Goal: Information Seeking & Learning: Learn about a topic

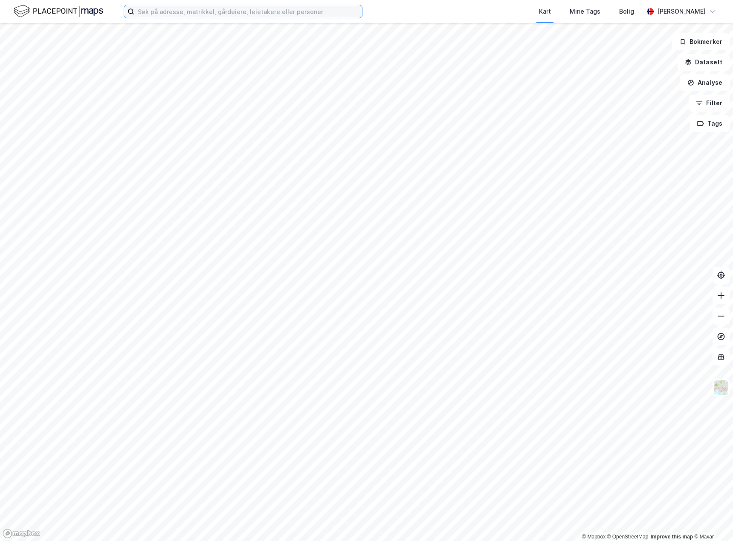
click at [155, 12] on input at bounding box center [248, 11] width 228 height 13
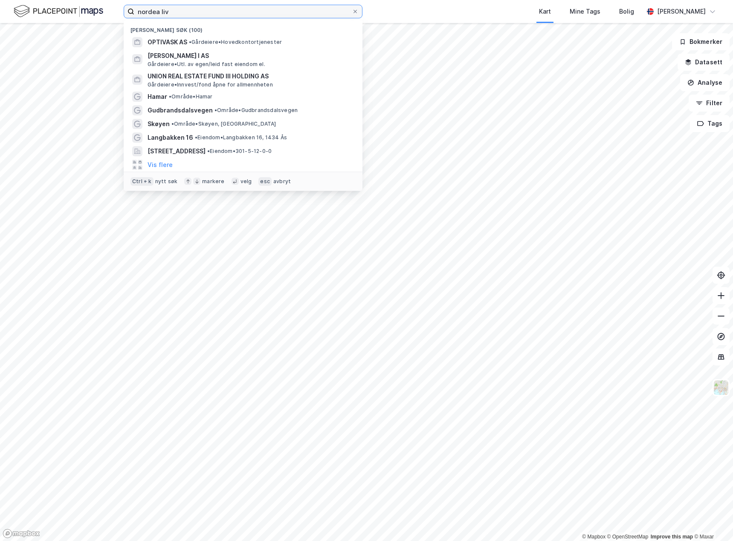
type input "nordea liv"
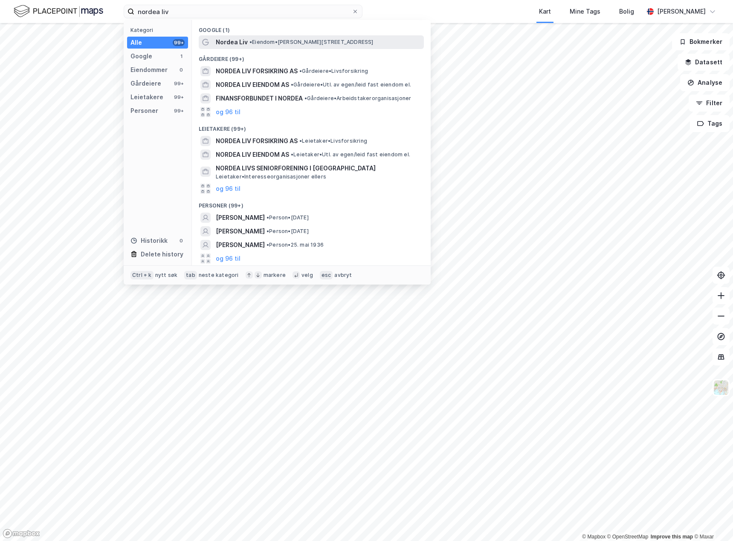
click at [251, 45] on span "• Eiendom • [PERSON_NAME][STREET_ADDRESS]" at bounding box center [311, 42] width 124 height 7
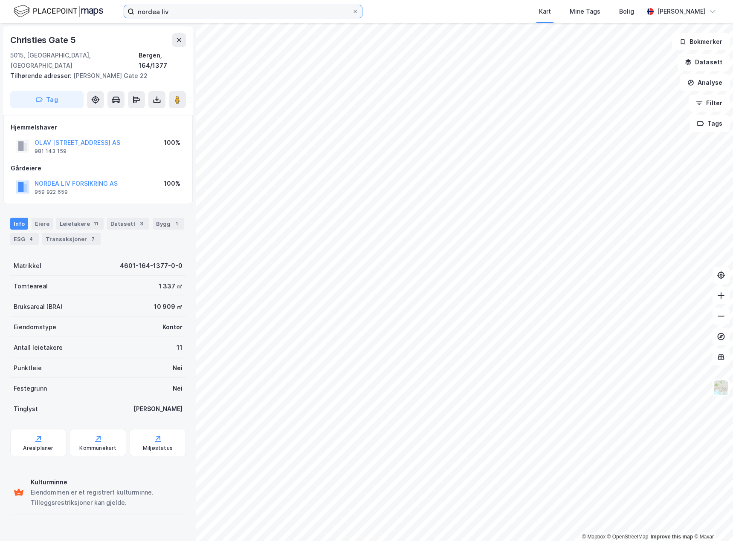
click at [187, 9] on input "nordea liv" at bounding box center [242, 11] width 217 height 13
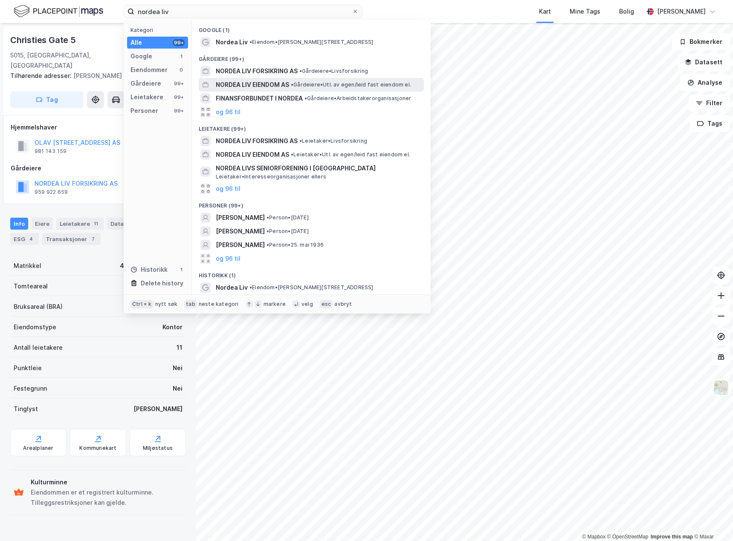
click at [245, 84] on span "NORDEA LIV EIENDOM AS" at bounding box center [252, 85] width 73 height 10
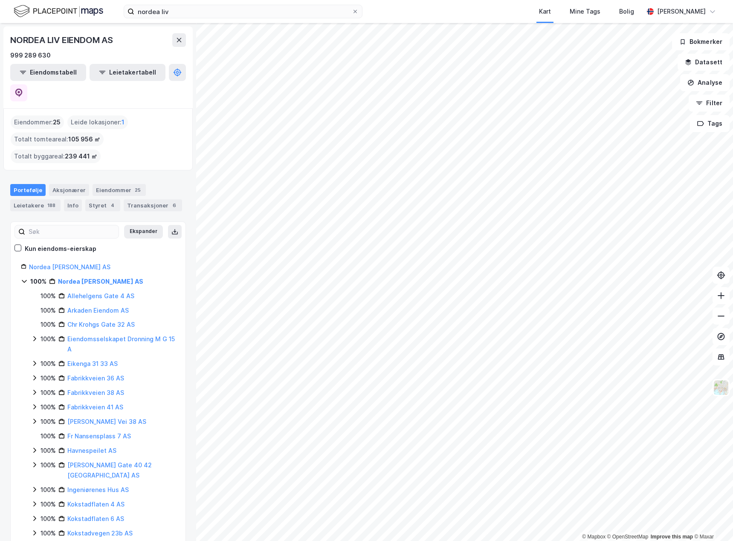
click at [191, 266] on div "© Mapbox © OpenStreetMap Improve this map © Maxar NORDEA LIV EIENDOM AS 999 289…" at bounding box center [366, 282] width 733 height 518
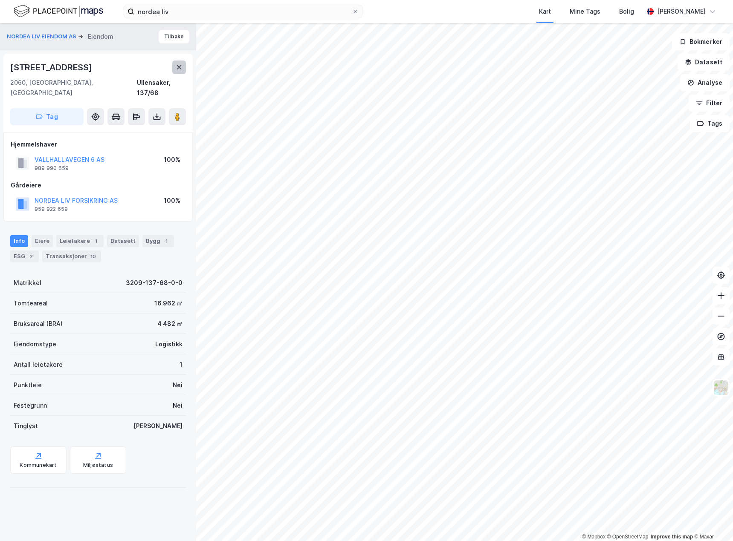
click at [177, 70] on icon at bounding box center [179, 67] width 7 height 7
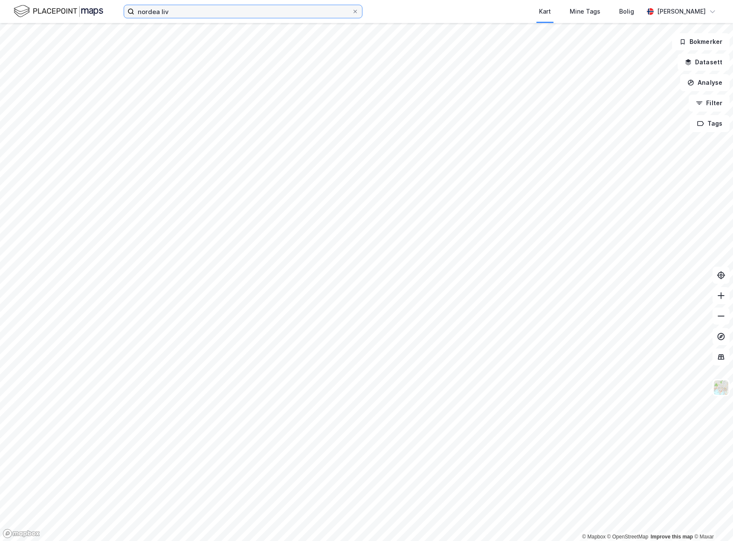
click at [195, 11] on input "nordea liv" at bounding box center [242, 11] width 217 height 13
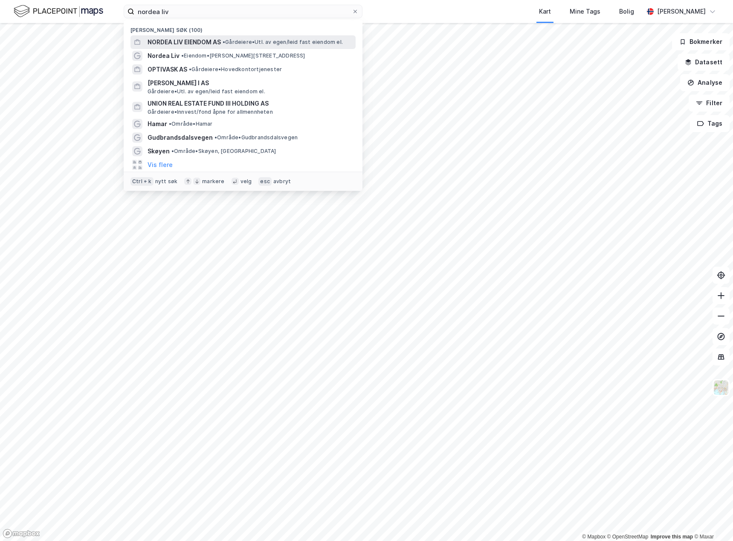
click at [193, 42] on span "NORDEA LIV EIENDOM AS" at bounding box center [184, 42] width 73 height 10
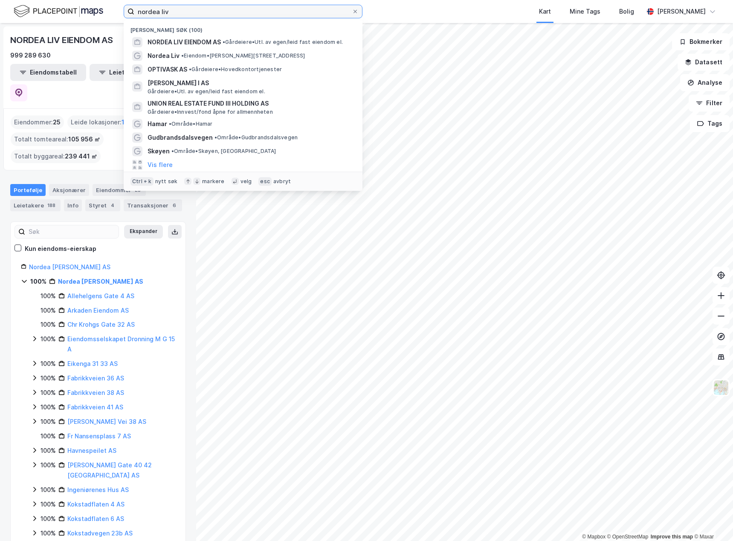
click at [183, 9] on input "nordea liv" at bounding box center [242, 11] width 217 height 13
click at [182, 45] on span "NORDEA LIV EIENDOM AS" at bounding box center [184, 42] width 73 height 10
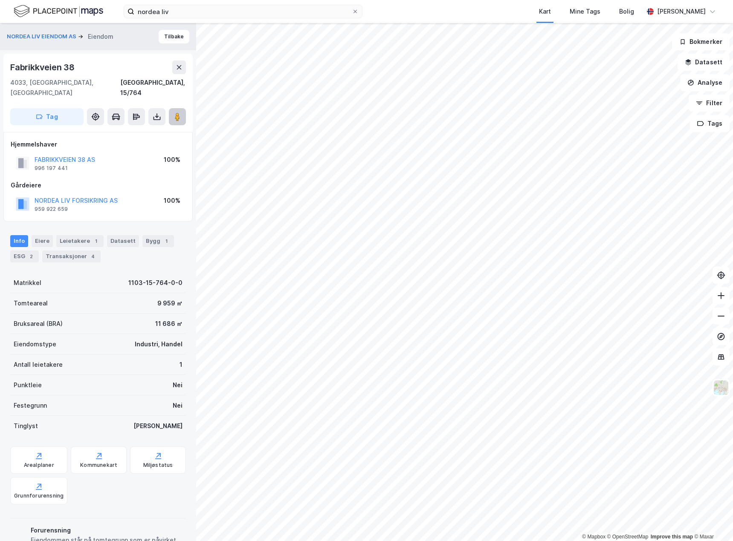
click at [176, 113] on image at bounding box center [177, 117] width 5 height 9
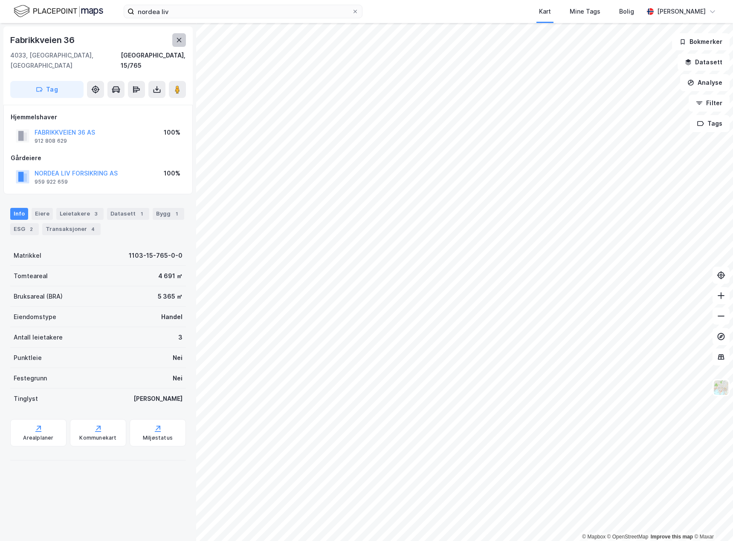
click at [180, 38] on icon at bounding box center [179, 40] width 5 height 4
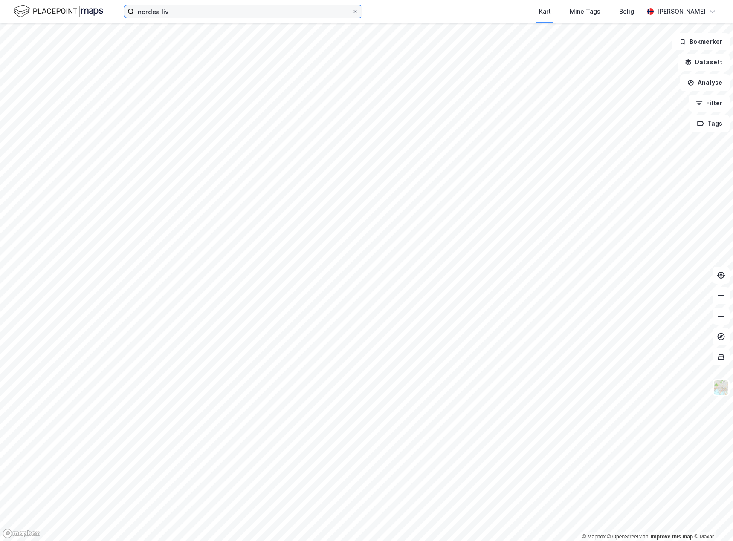
click at [185, 15] on input "nordea liv" at bounding box center [242, 11] width 217 height 13
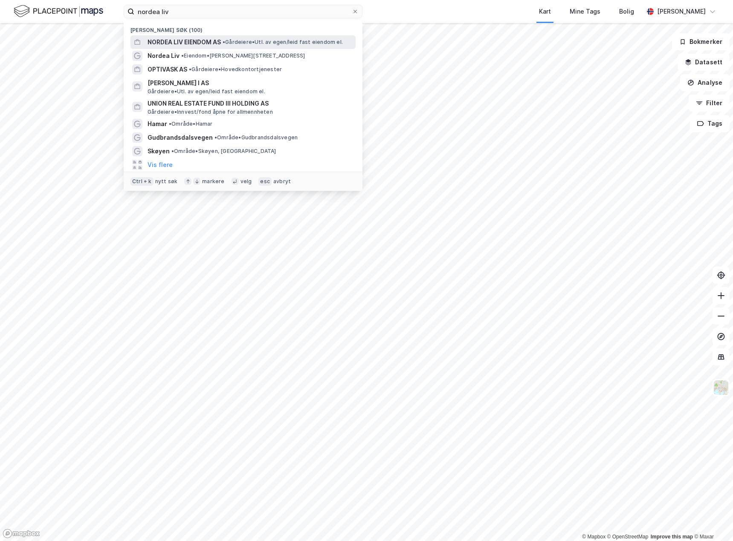
click at [194, 43] on span "NORDEA LIV EIENDOM AS" at bounding box center [184, 42] width 73 height 10
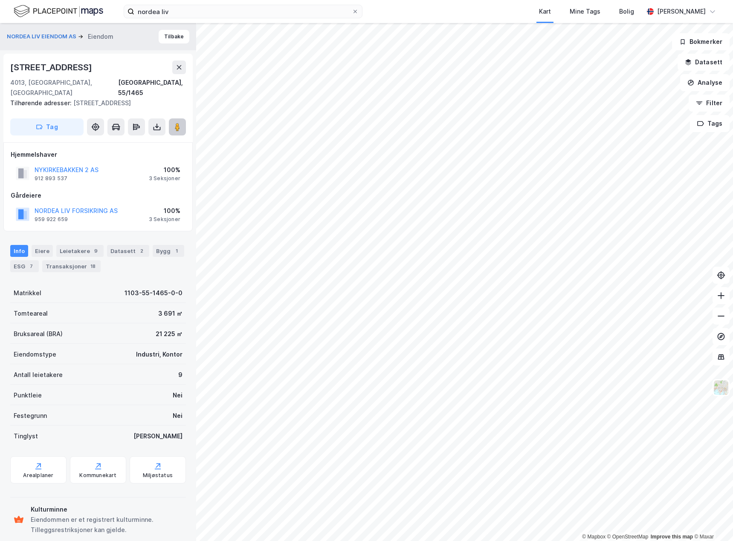
click at [179, 123] on image at bounding box center [177, 127] width 5 height 9
click at [198, 14] on input "nordea liv" at bounding box center [242, 11] width 217 height 13
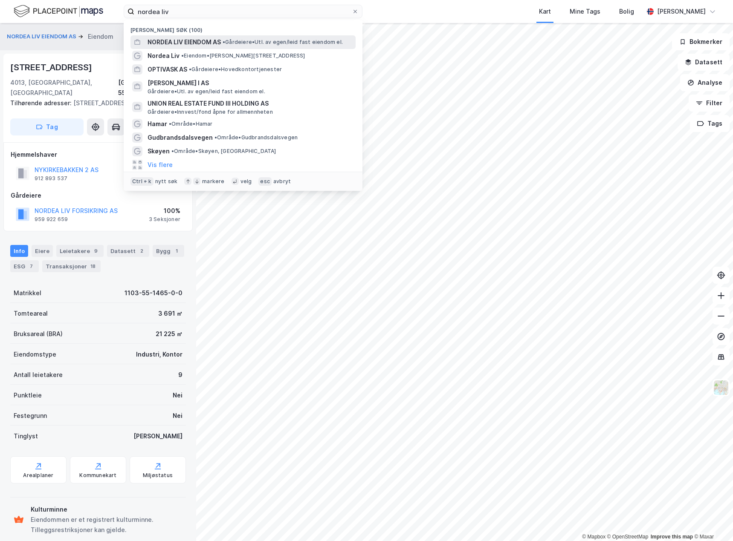
click at [206, 45] on span "NORDEA LIV EIENDOM AS" at bounding box center [184, 42] width 73 height 10
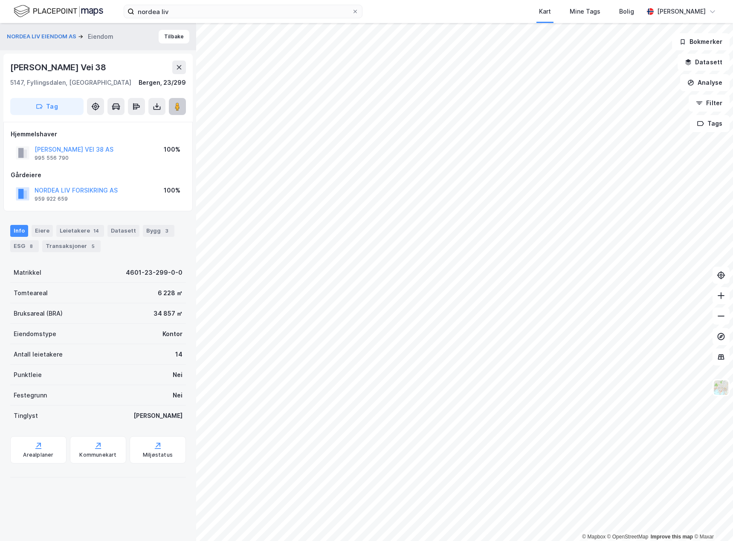
click at [178, 107] on image at bounding box center [177, 106] width 5 height 9
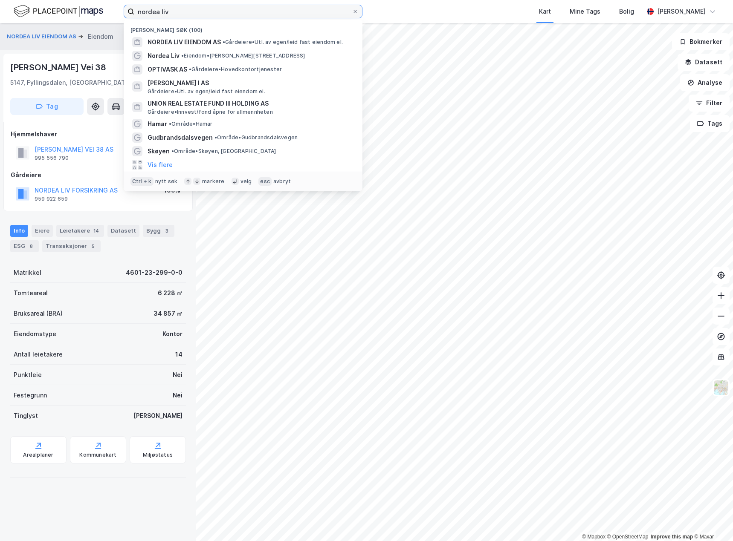
click at [203, 8] on input "nordea liv" at bounding box center [242, 11] width 217 height 13
click at [194, 41] on span "NORDEA LIV EIENDOM AS" at bounding box center [184, 42] width 73 height 10
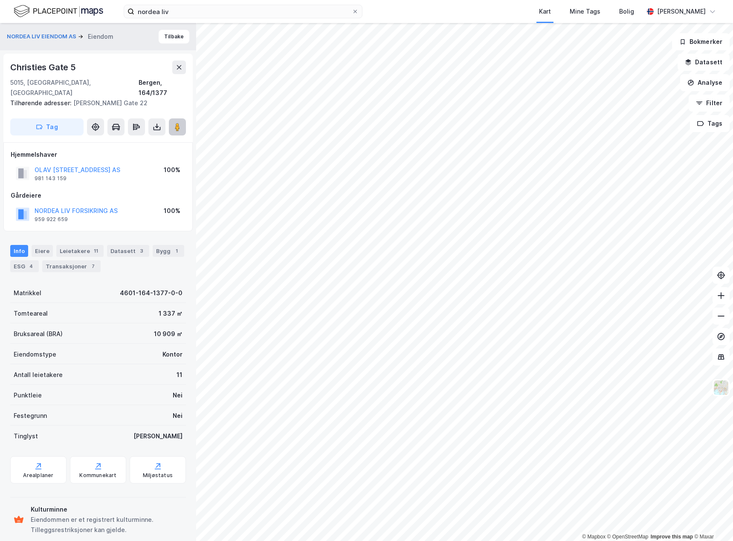
click at [180, 123] on image at bounding box center [177, 127] width 5 height 9
click at [261, 16] on input "nordea liv" at bounding box center [242, 11] width 217 height 13
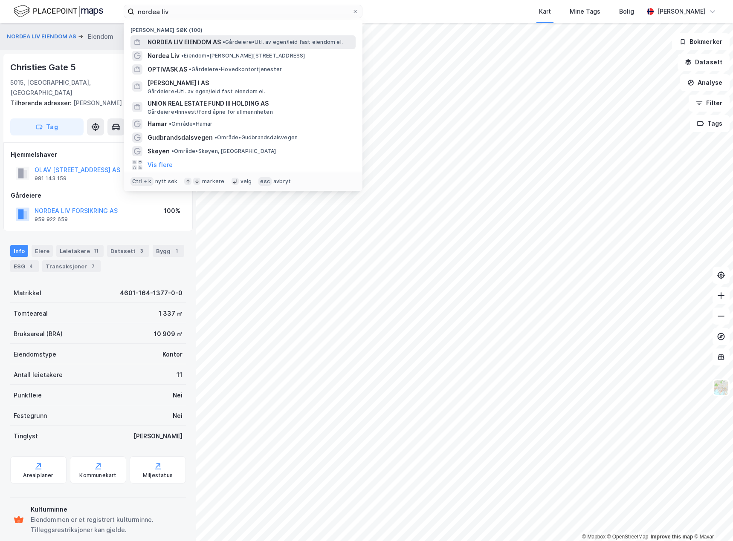
click at [188, 44] on span "NORDEA LIV EIENDOM AS" at bounding box center [184, 42] width 73 height 10
